Goal: Transaction & Acquisition: Purchase product/service

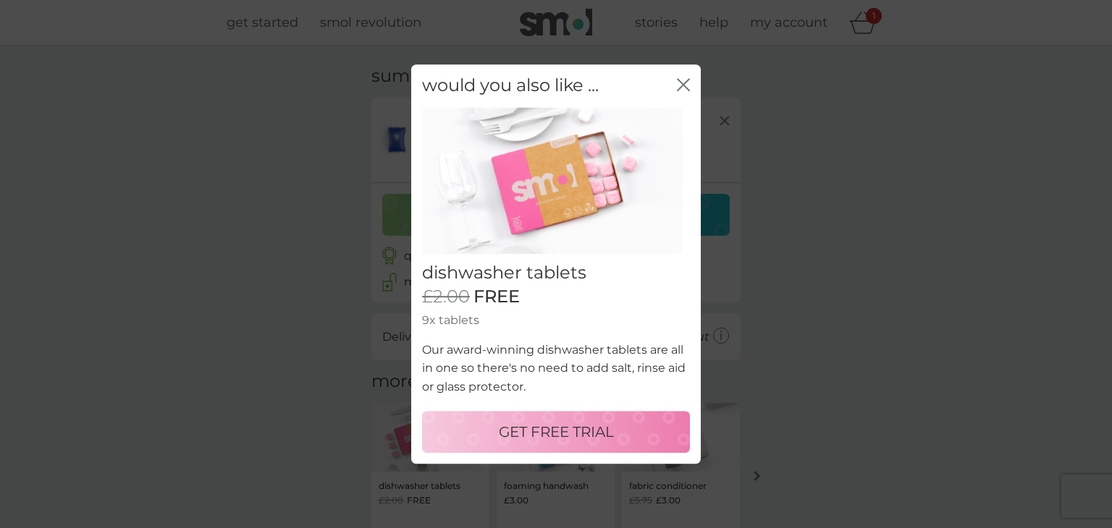
click at [675, 85] on div "would you also like ... close" at bounding box center [555, 85] width 289 height 43
click at [685, 86] on icon "close" at bounding box center [686, 85] width 6 height 12
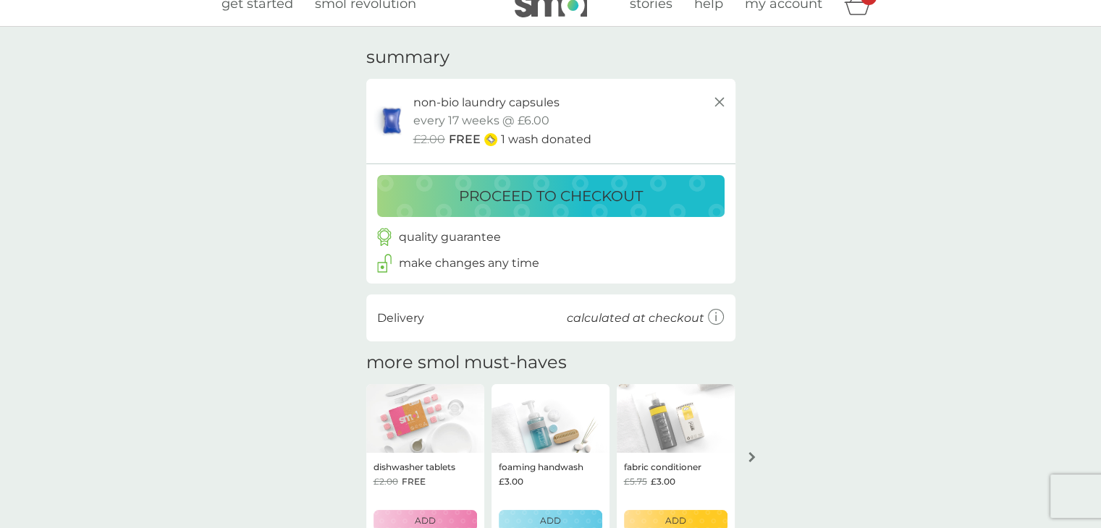
scroll to position [21, 0]
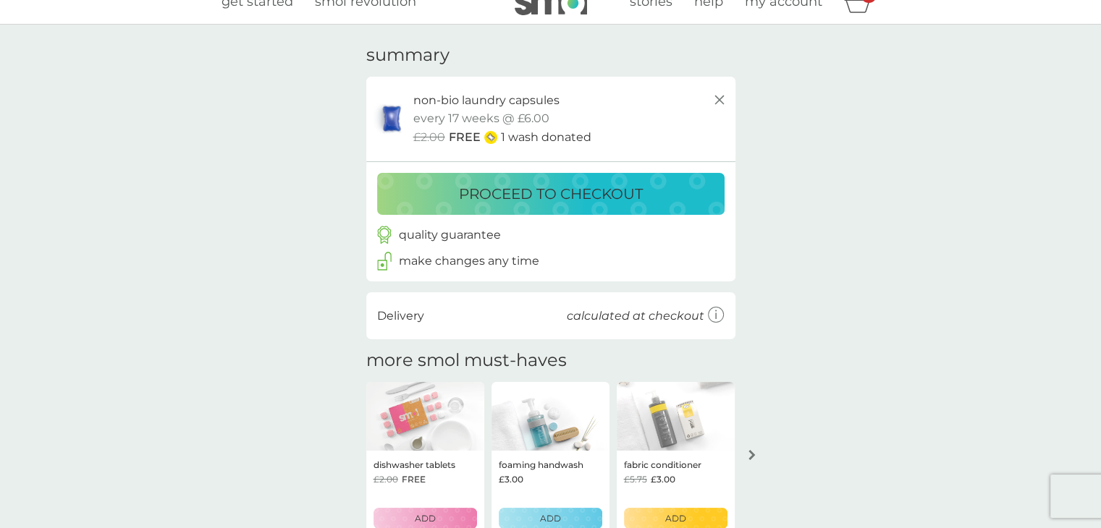
click at [612, 192] on p "proceed to checkout" at bounding box center [551, 193] width 184 height 23
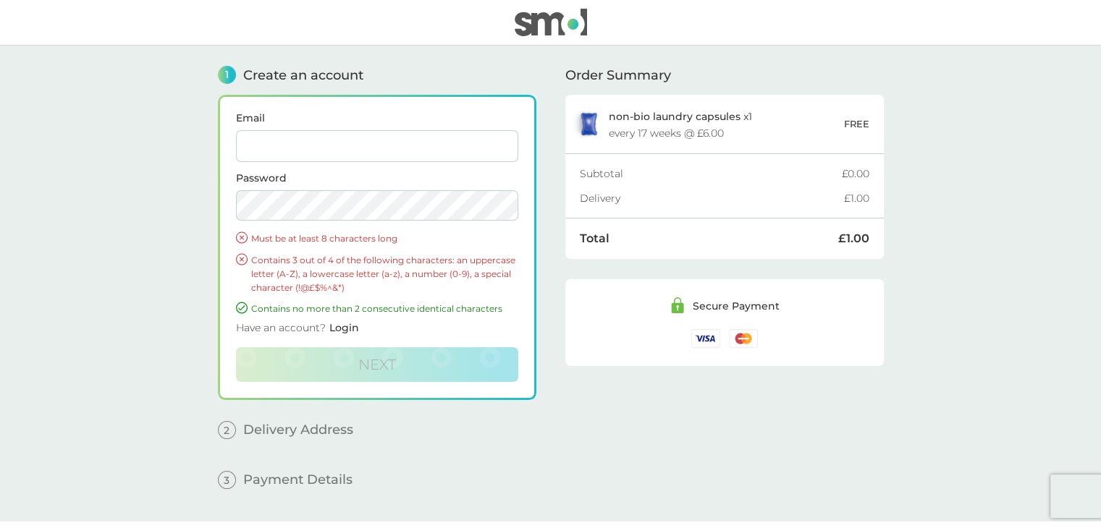
click at [414, 138] on input "Email" at bounding box center [377, 146] width 282 height 32
type input "[EMAIL_ADDRESS][DOMAIN_NAME]"
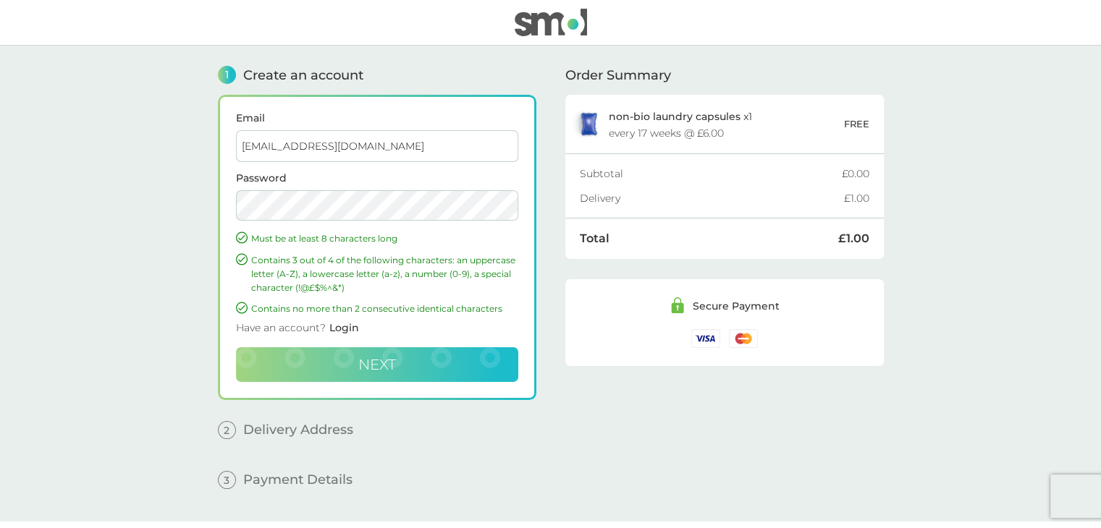
click at [456, 369] on button "Next" at bounding box center [377, 364] width 282 height 35
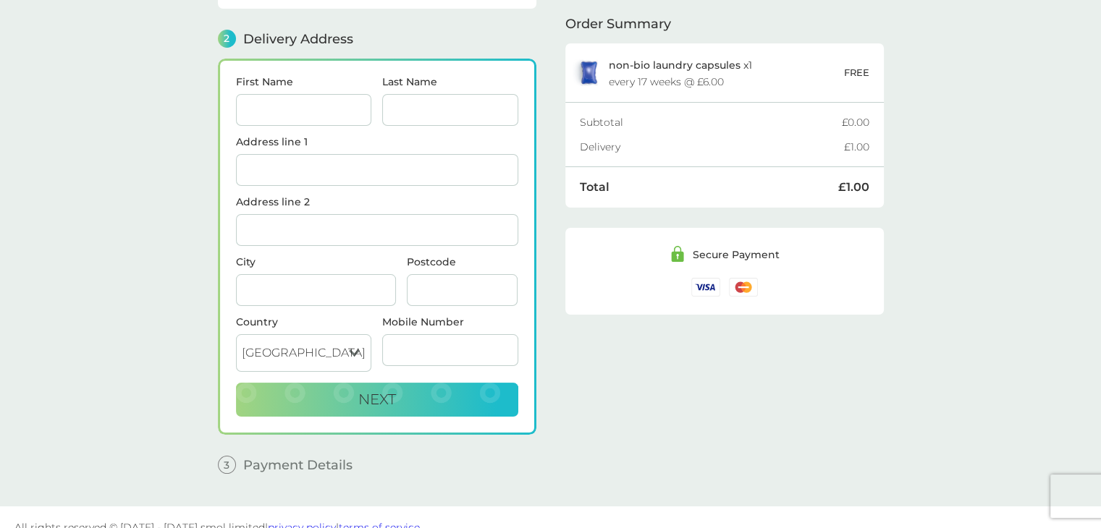
scroll to position [177, 0]
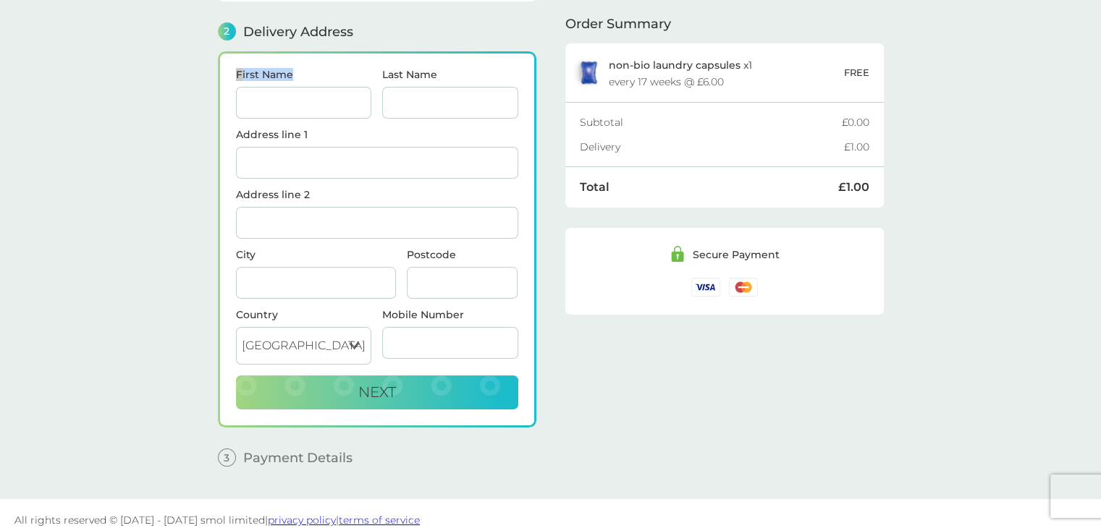
drag, startPoint x: 313, startPoint y: 120, endPoint x: 348, endPoint y: 90, distance: 45.7
click at [348, 90] on div "First Name" at bounding box center [303, 99] width 147 height 60
click at [348, 90] on input "First Name" at bounding box center [304, 103] width 136 height 32
click at [302, 101] on input "First Name" at bounding box center [304, 103] width 136 height 32
type input "[PERSON_NAME]"
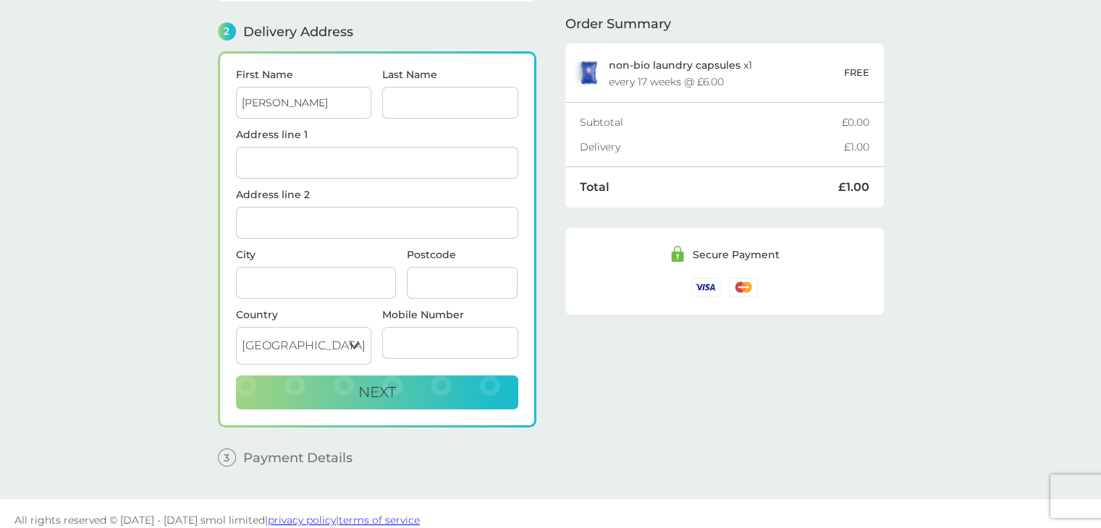
type input "C"
type input "2B [PERSON_NAME] Walk"
type input "Kilmarnock"
type input "KA1 3HB"
type input "07772197939"
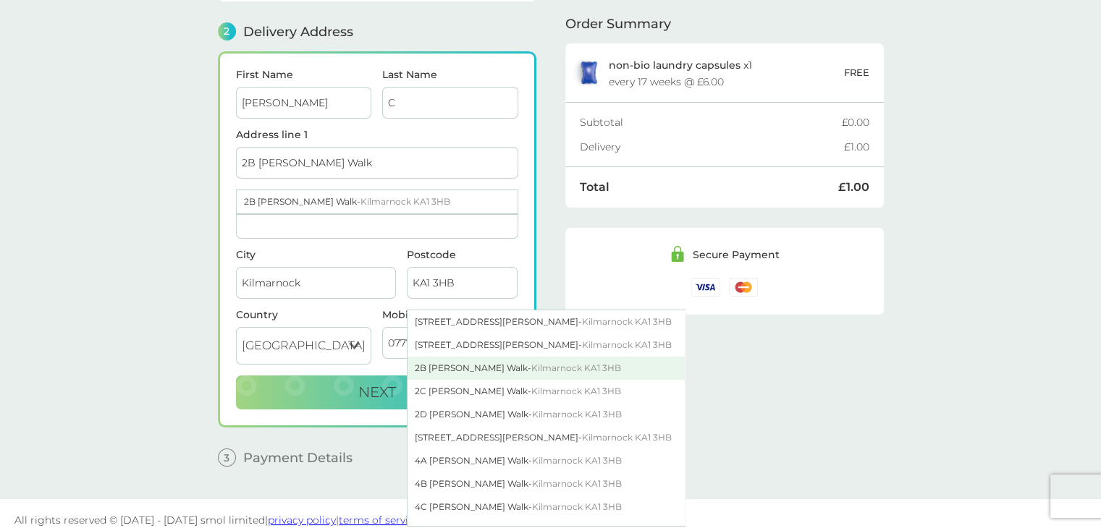
click at [451, 360] on div "2B [PERSON_NAME] Walk - Kilmarnock KA1 3HB" at bounding box center [545, 368] width 277 height 23
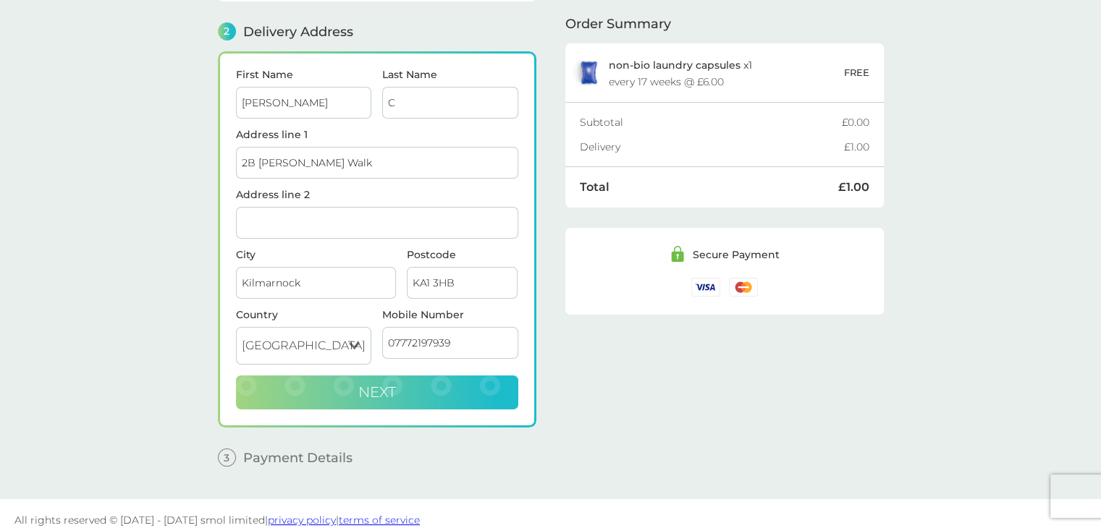
click at [448, 376] on button "Next" at bounding box center [377, 393] width 282 height 35
checkbox input "true"
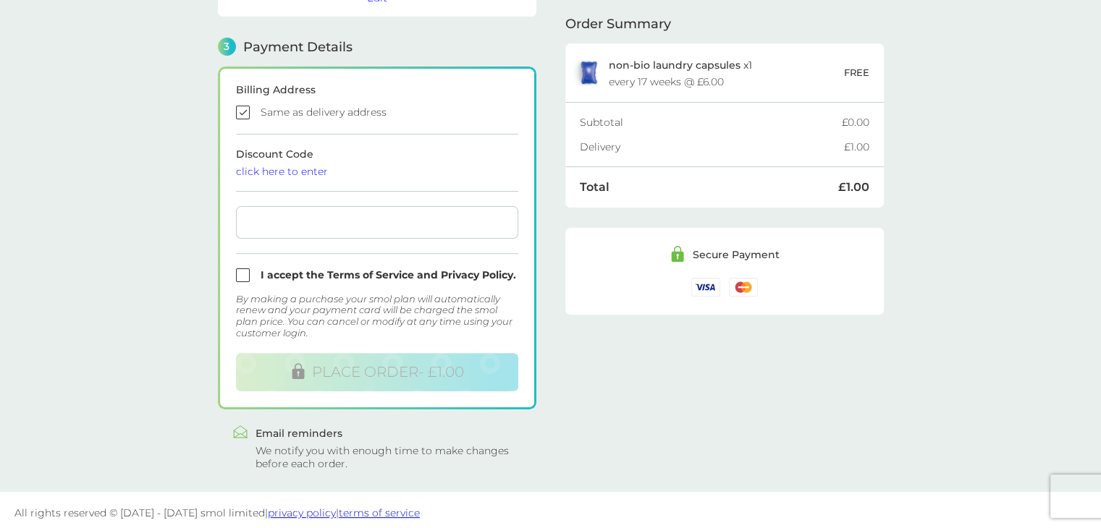
scroll to position [387, 0]
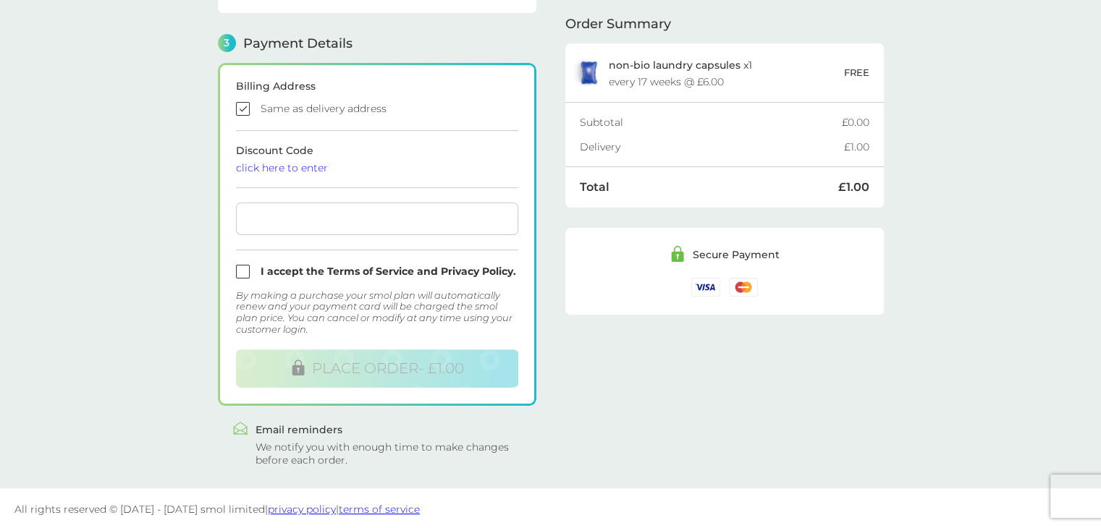
click at [337, 230] on div at bounding box center [377, 219] width 282 height 33
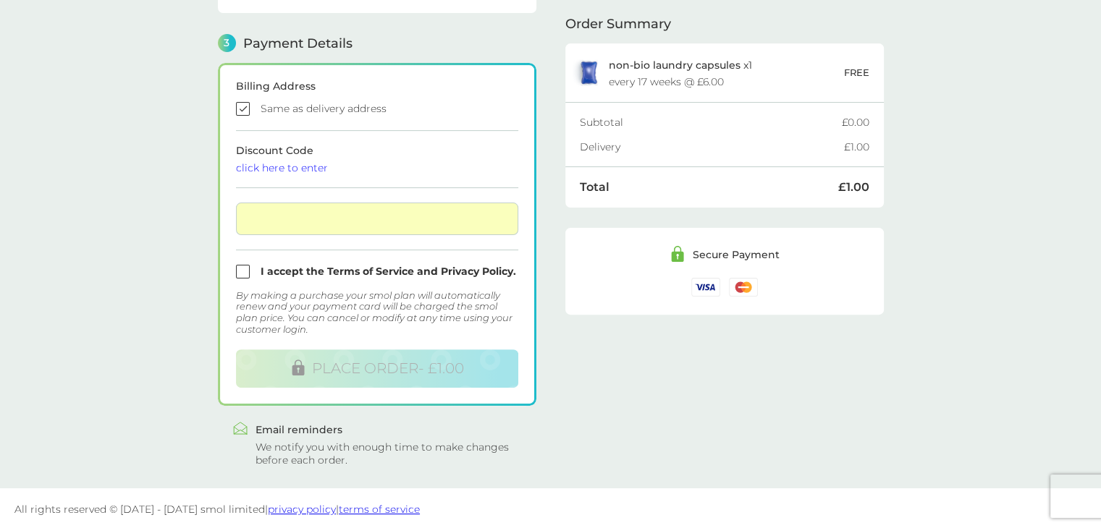
click at [255, 265] on input "checkbox" at bounding box center [377, 272] width 282 height 14
checkbox input "true"
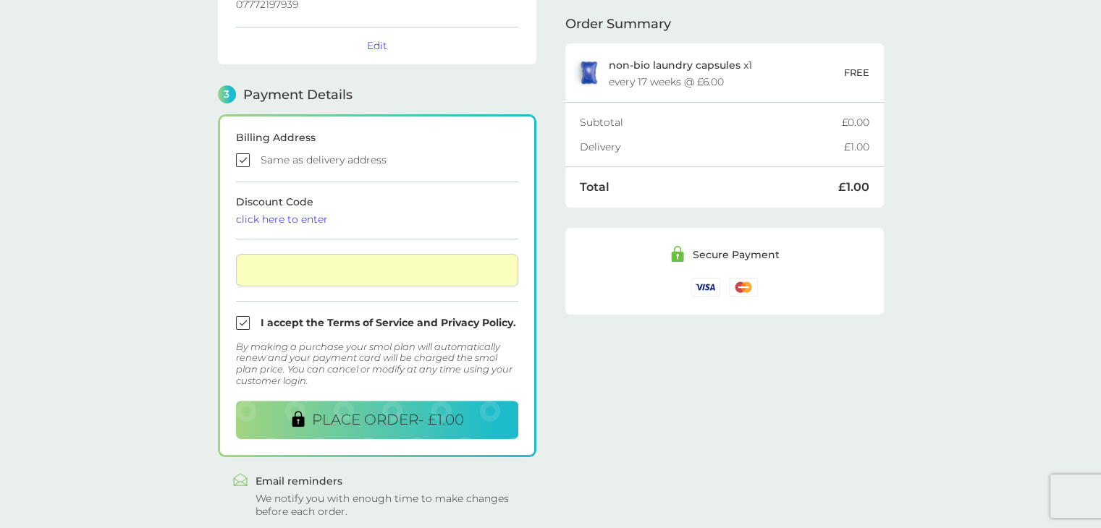
scroll to position [370, 0]
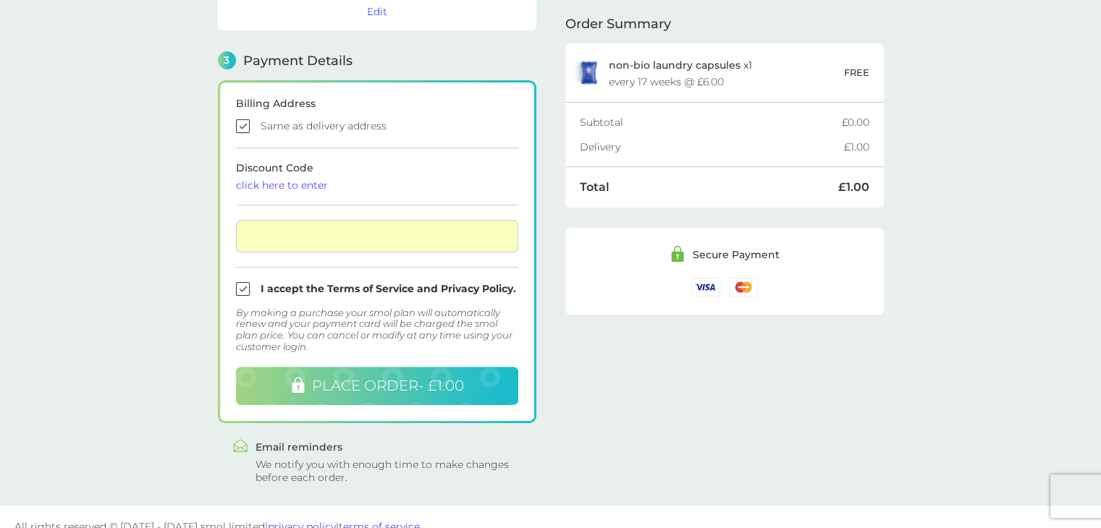
click at [452, 386] on span "PLACE ORDER - £1.00" at bounding box center [388, 385] width 152 height 17
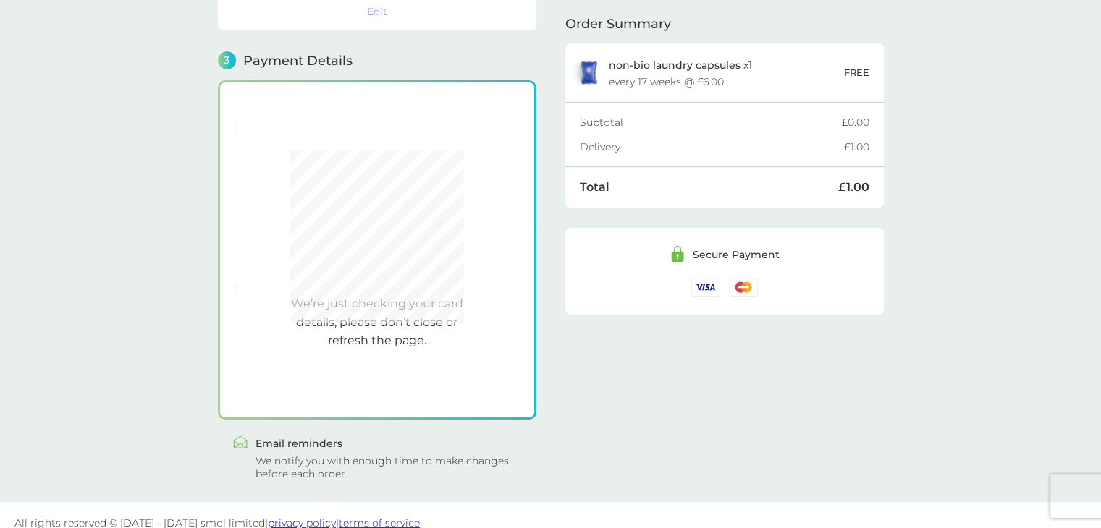
scroll to position [384, 0]
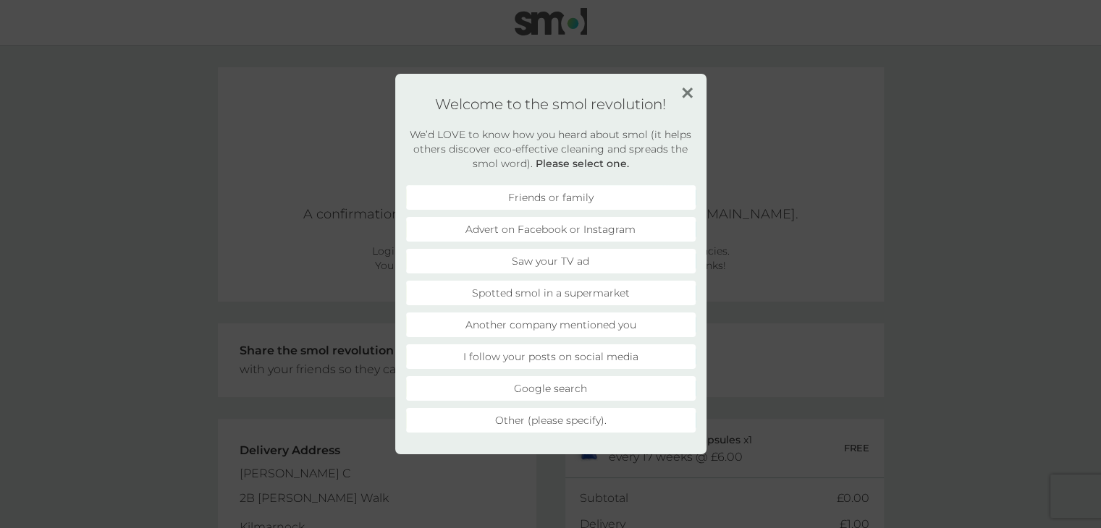
click at [651, 213] on ul "Friends or family Advert on Facebook or Instagram Saw your TV ad Spotted smol i…" at bounding box center [550, 309] width 289 height 248
click at [617, 328] on li "Another company mentioned you" at bounding box center [550, 325] width 289 height 25
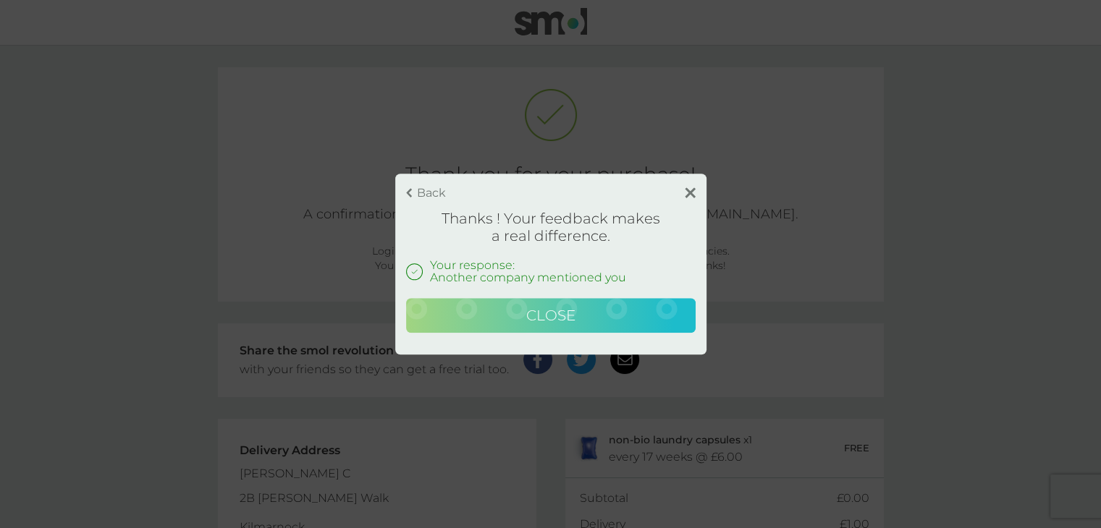
click at [627, 316] on button "Close" at bounding box center [550, 315] width 289 height 35
